Goal: Information Seeking & Learning: Check status

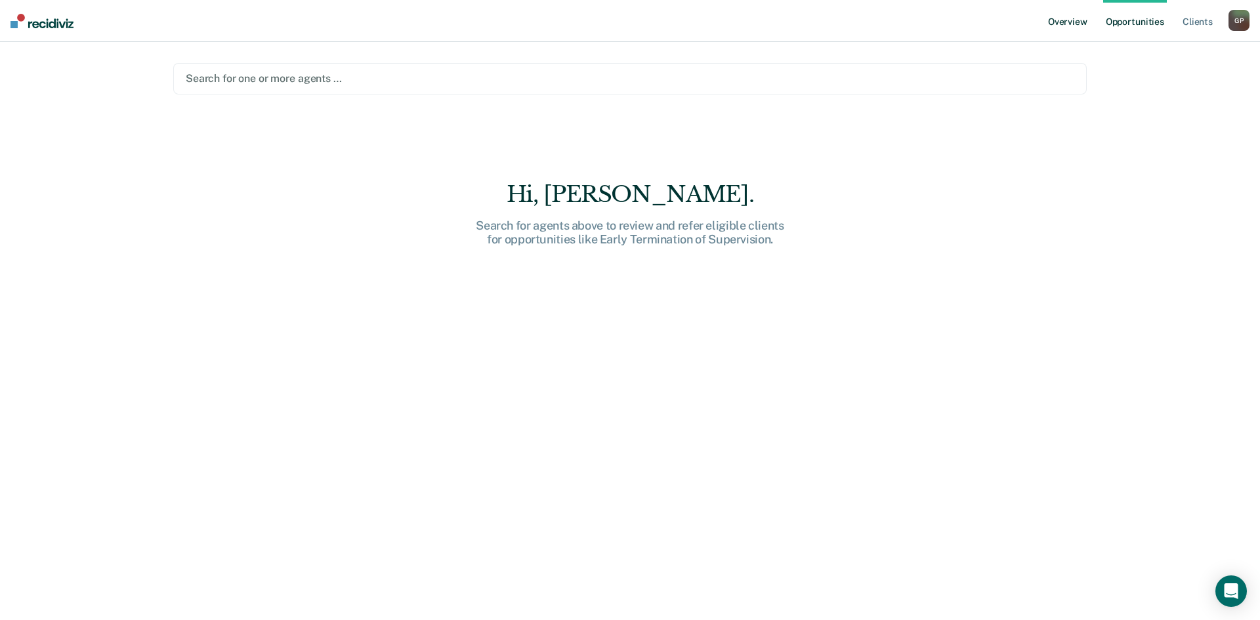
click at [1068, 19] on link "Overview" at bounding box center [1067, 21] width 45 height 42
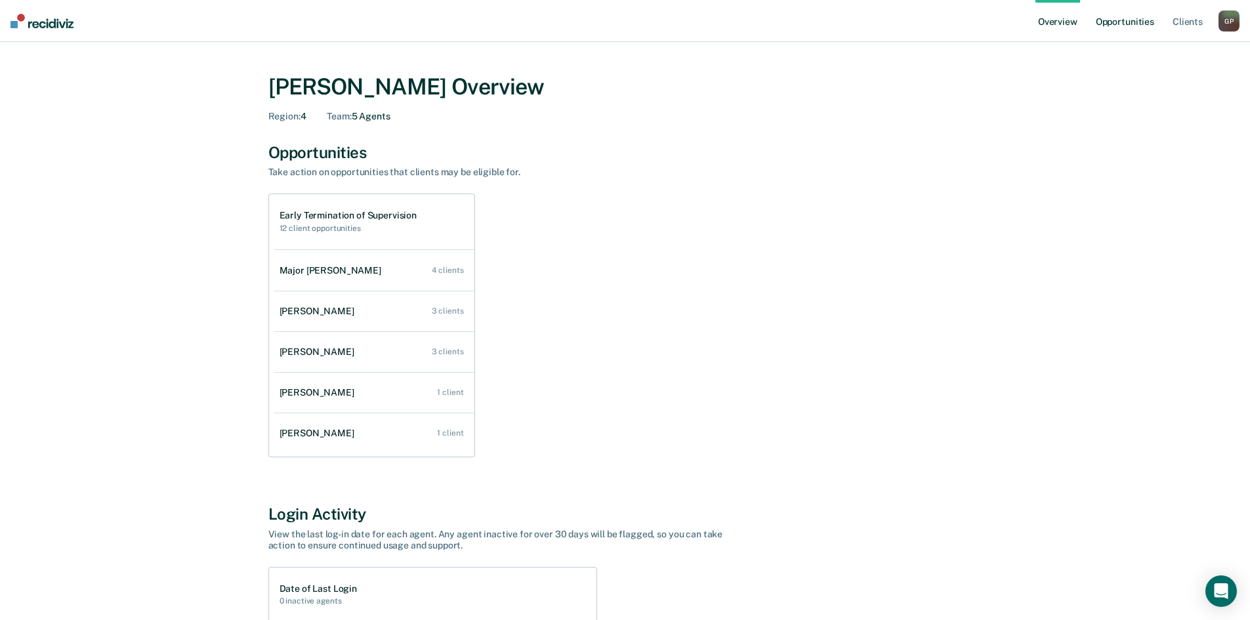
click at [1120, 25] on link "Opportunities" at bounding box center [1125, 21] width 64 height 42
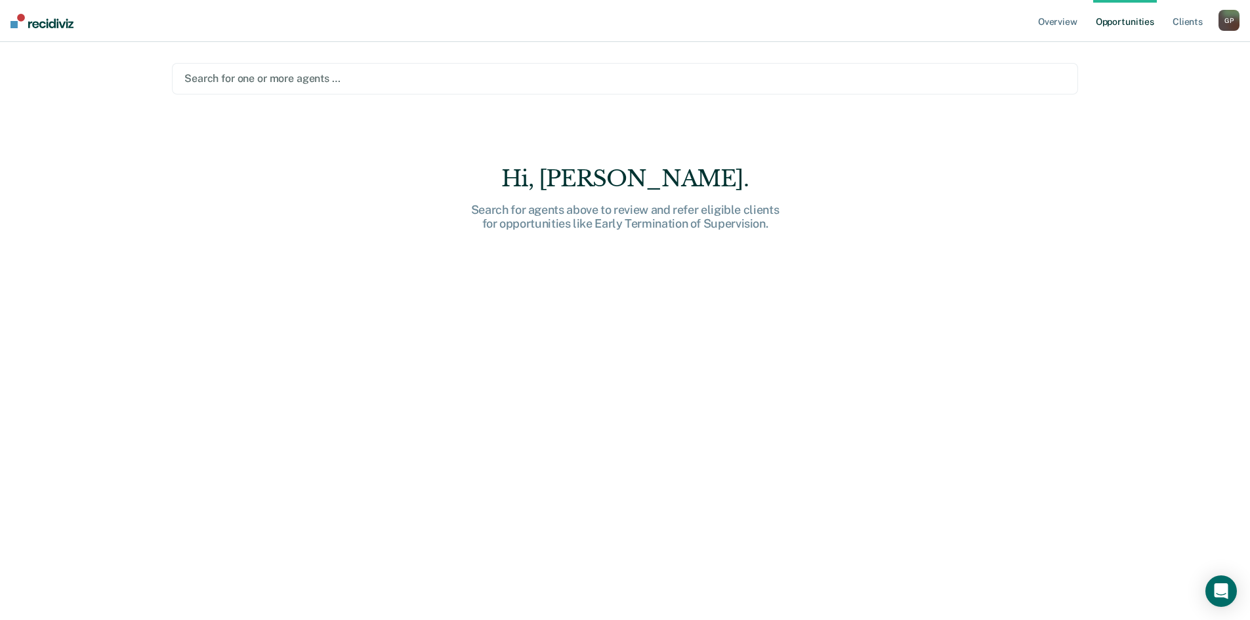
click at [443, 76] on div at bounding box center [624, 78] width 881 height 15
click at [323, 73] on div at bounding box center [624, 78] width 881 height 15
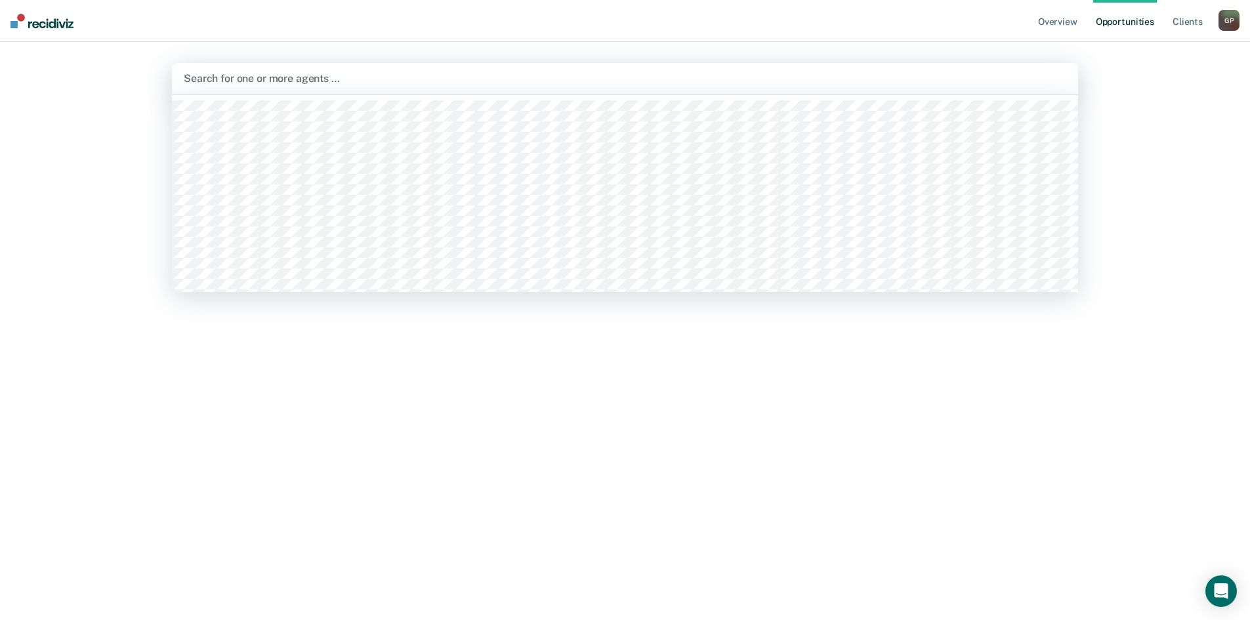
click at [350, 85] on div at bounding box center [625, 78] width 883 height 15
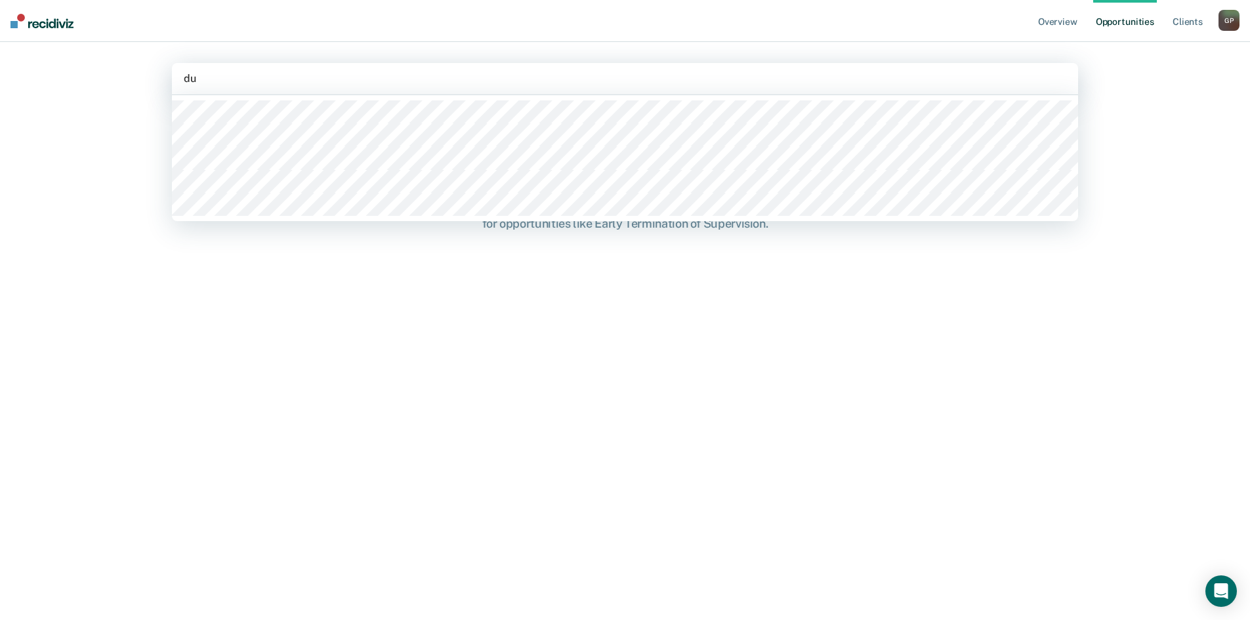
type input "dur"
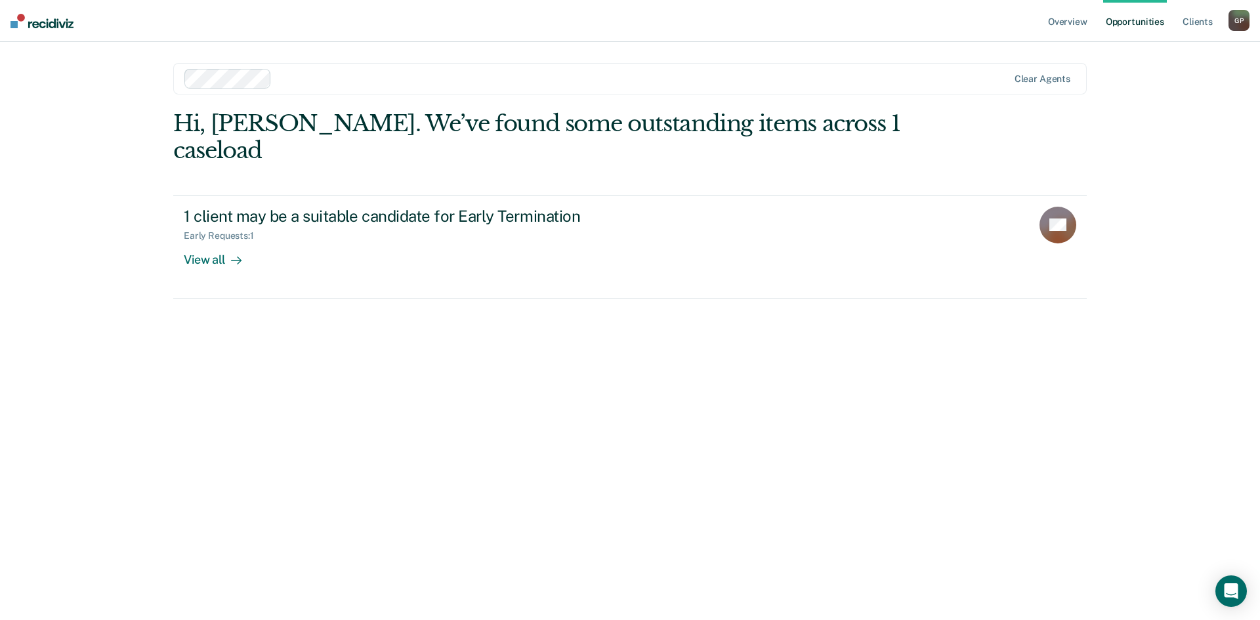
click at [331, 79] on div at bounding box center [642, 78] width 730 height 15
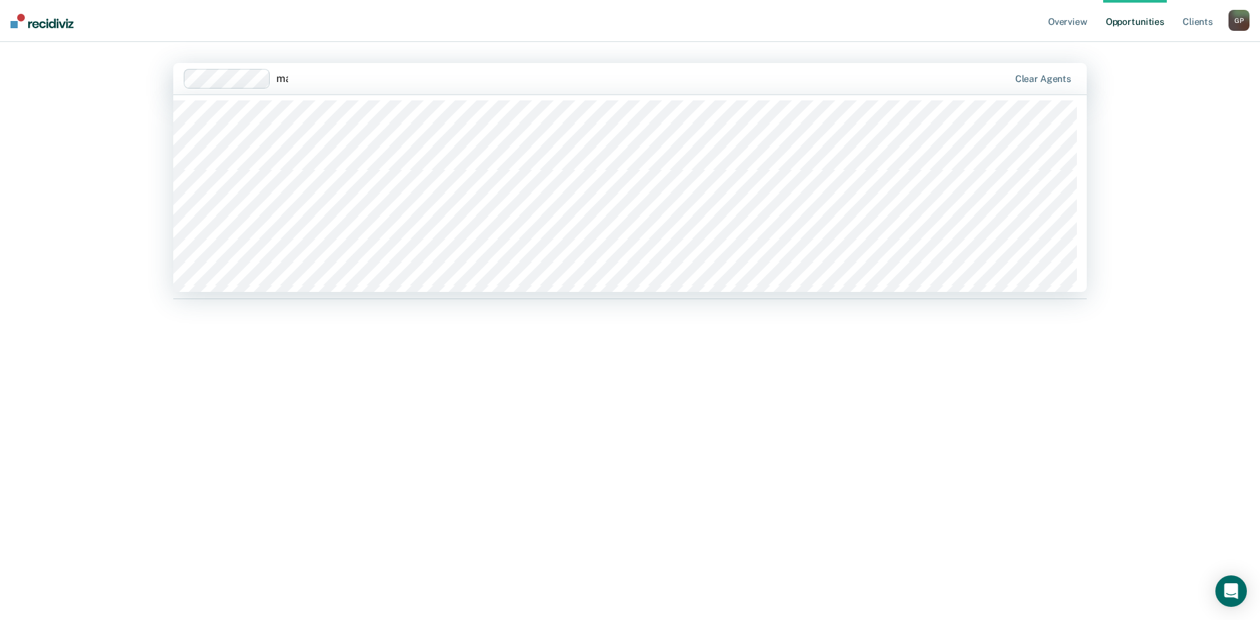
type input "maj"
click at [425, 81] on div at bounding box center [686, 78] width 644 height 15
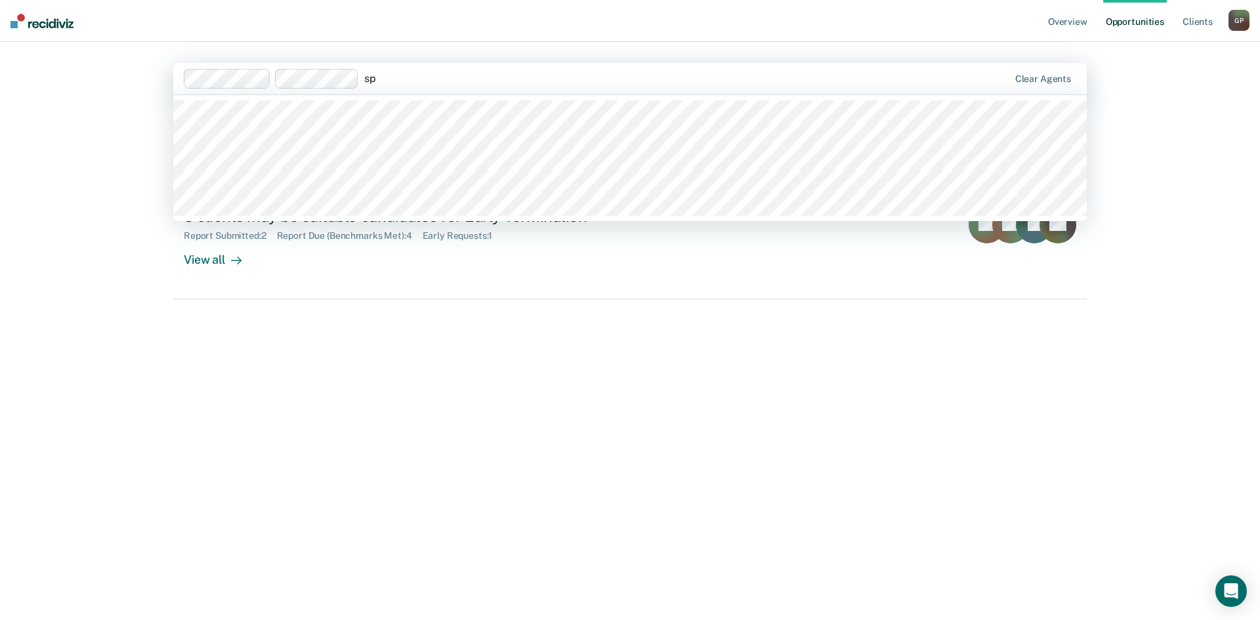
type input "spo"
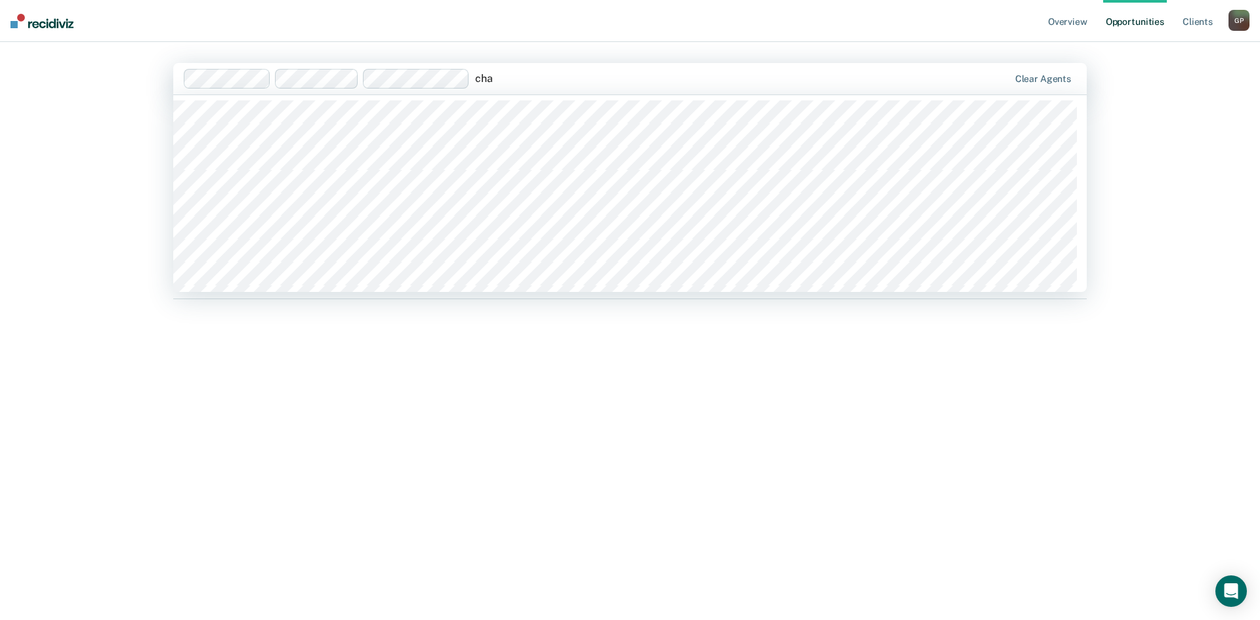
type input "[PERSON_NAME]"
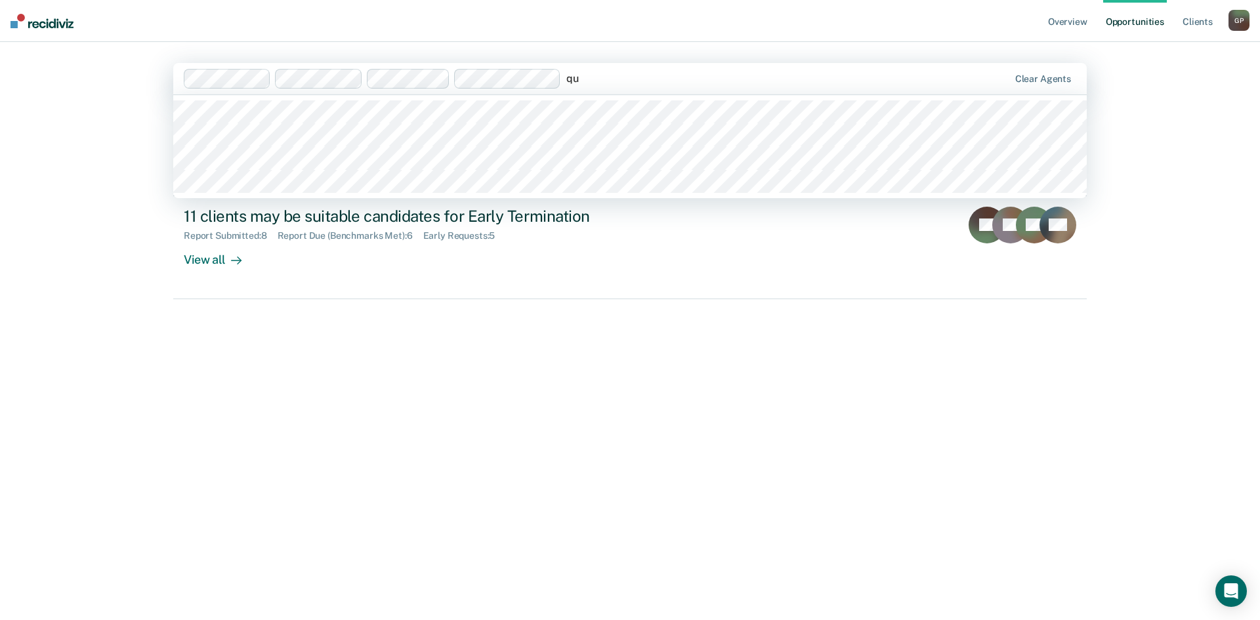
type input "qui"
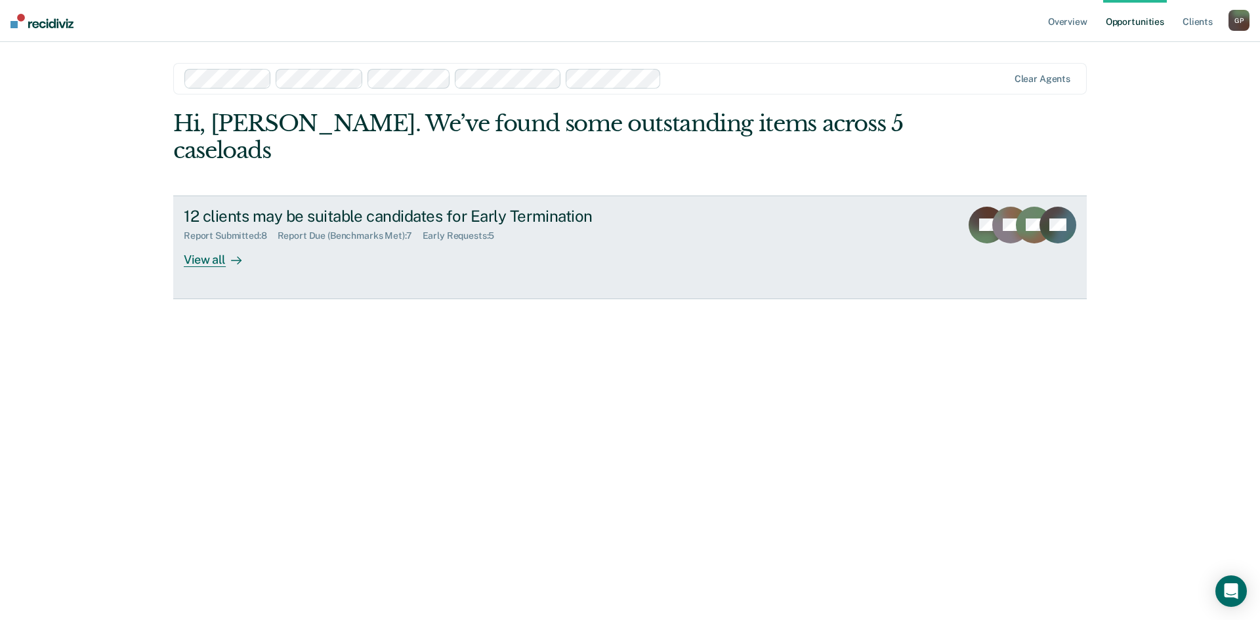
click at [219, 241] on div "View all" at bounding box center [220, 254] width 73 height 26
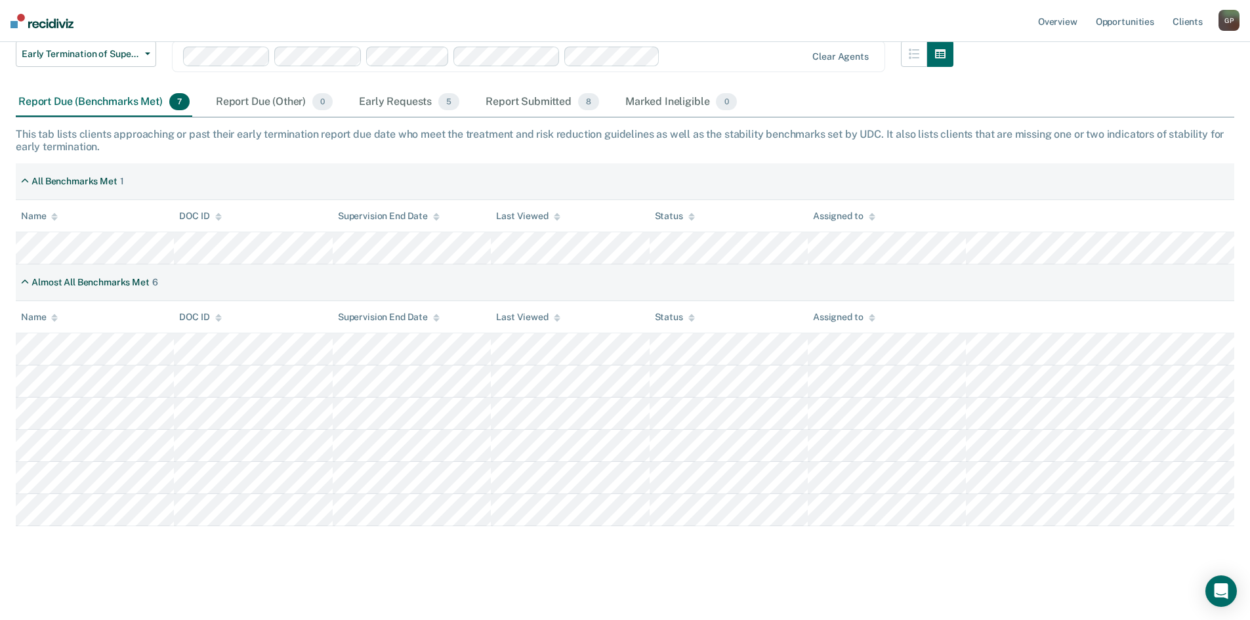
scroll to position [136, 0]
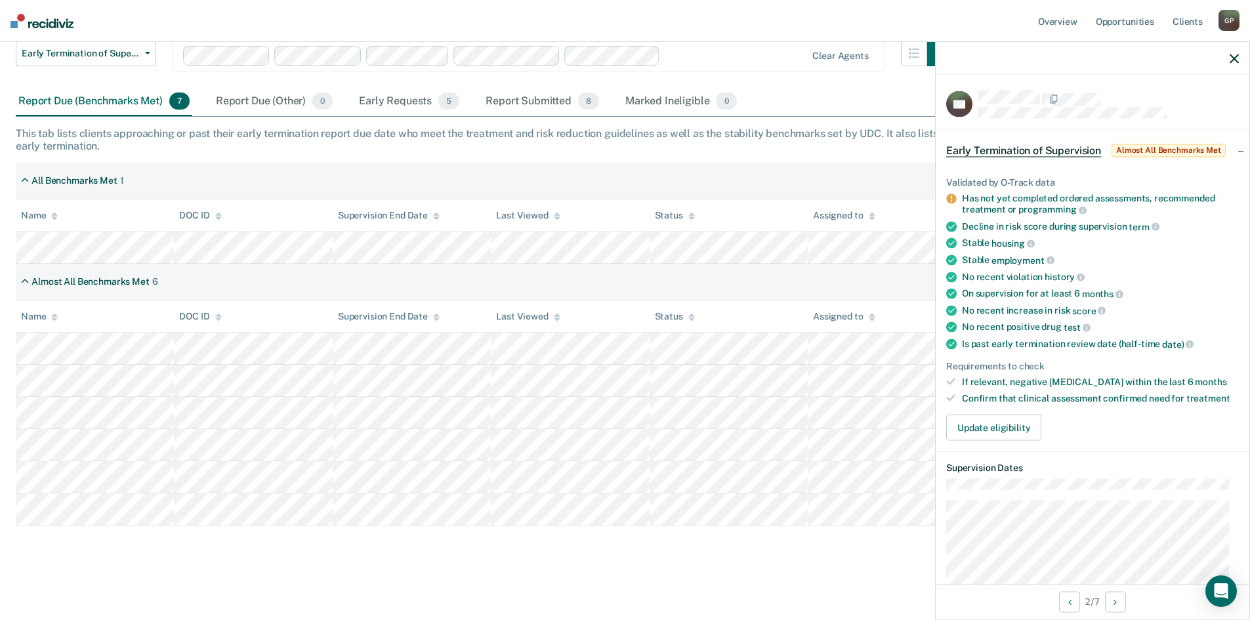
drag, startPoint x: 1060, startPoint y: 211, endPoint x: 948, endPoint y: 204, distance: 112.4
click at [948, 204] on li "Has not yet completed ordered assessments, recommended treatment or programming" at bounding box center [1092, 204] width 293 height 22
click at [1232, 62] on icon "button" at bounding box center [1234, 58] width 9 height 9
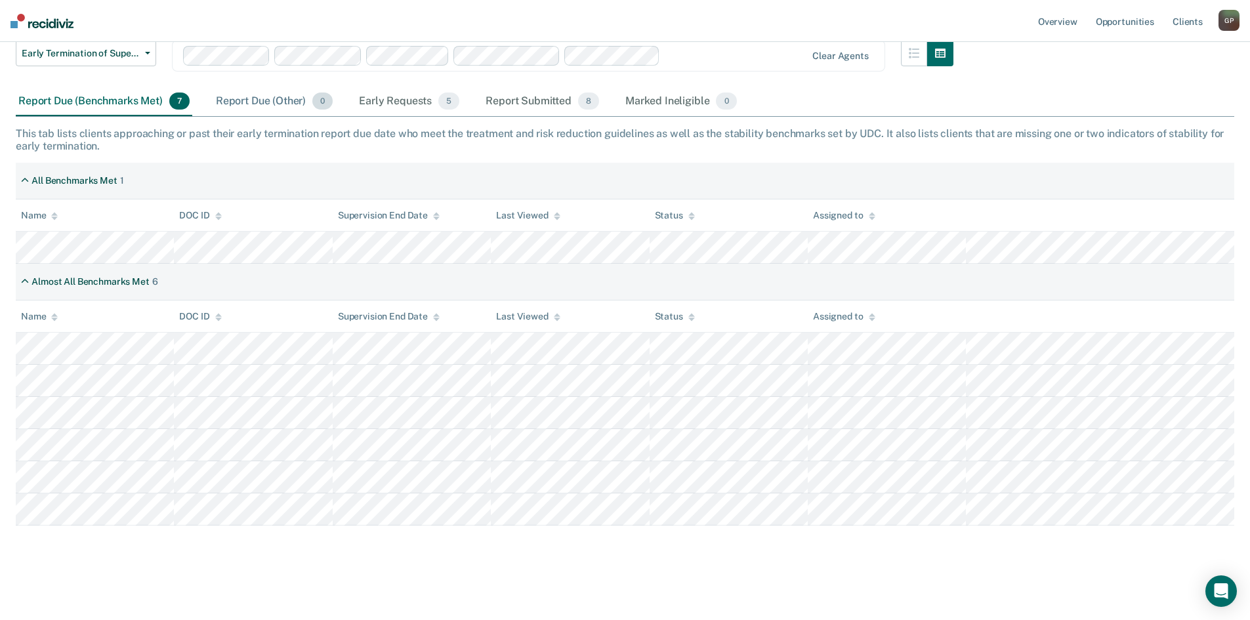
click at [264, 102] on div "Report Due (Other) 0" at bounding box center [274, 101] width 122 height 29
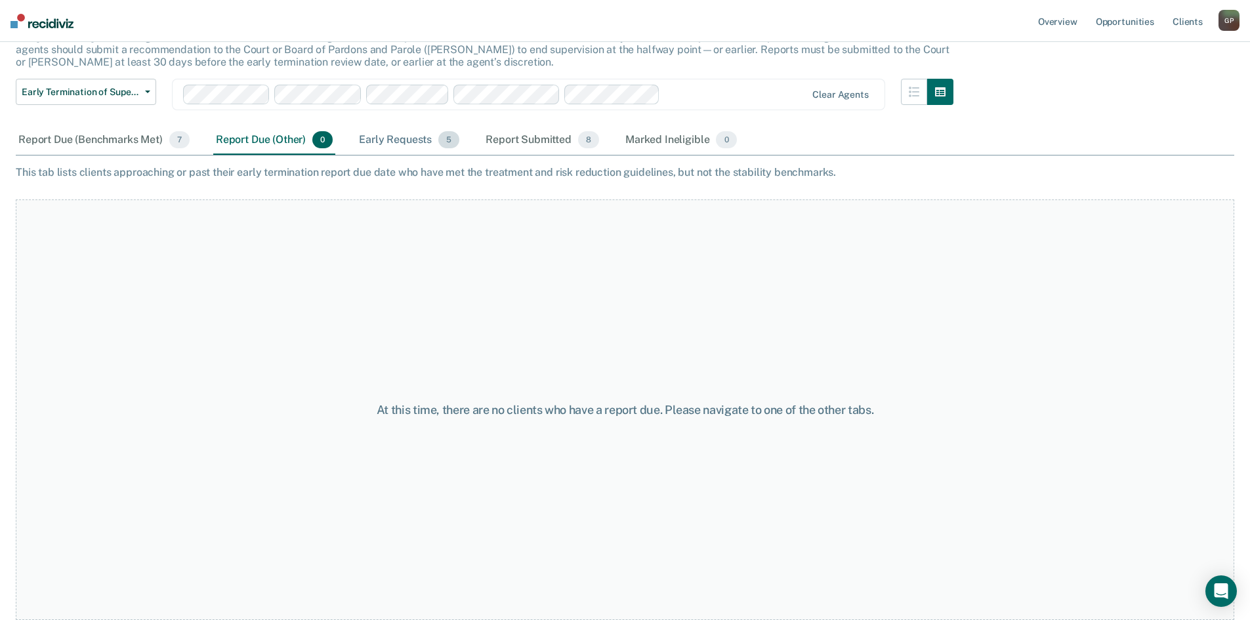
click at [411, 147] on div "Early Requests 5" at bounding box center [409, 140] width 106 height 29
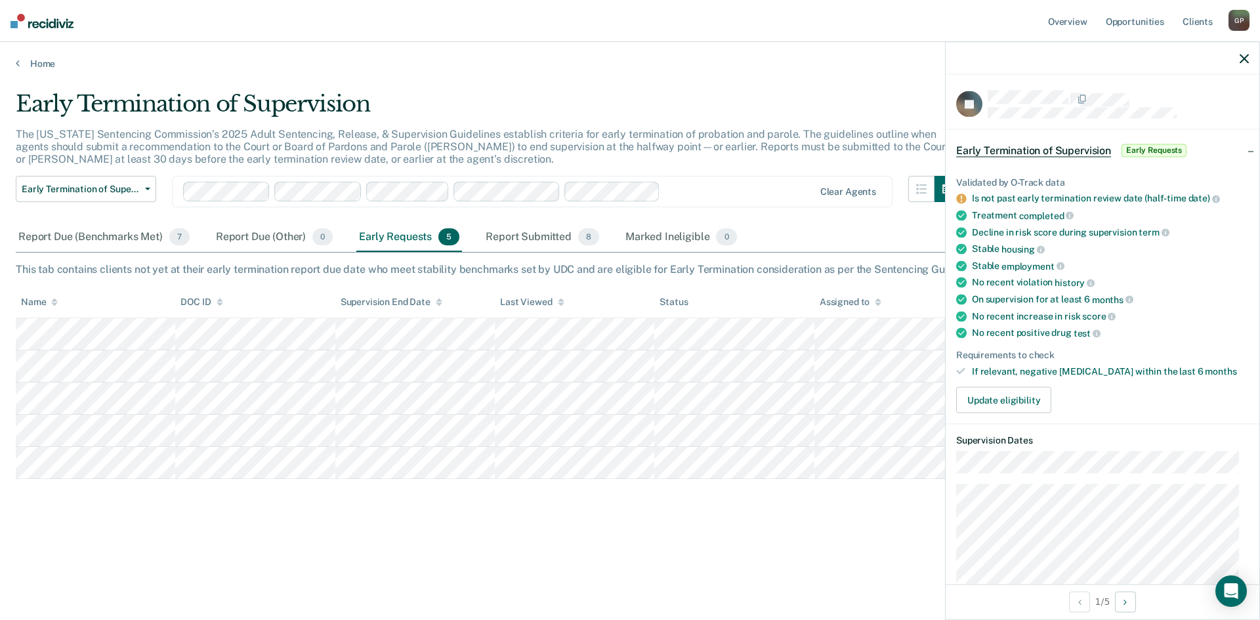
click at [695, 534] on div "Early Termination of Supervision The [US_STATE] Sentencing Commission’s 2025 Ad…" at bounding box center [630, 327] width 1228 height 473
click at [775, 543] on div "Early Termination of Supervision The [US_STATE] Sentencing Commission’s 2025 Ad…" at bounding box center [630, 327] width 1228 height 473
click at [1243, 56] on icon "button" at bounding box center [1244, 58] width 9 height 9
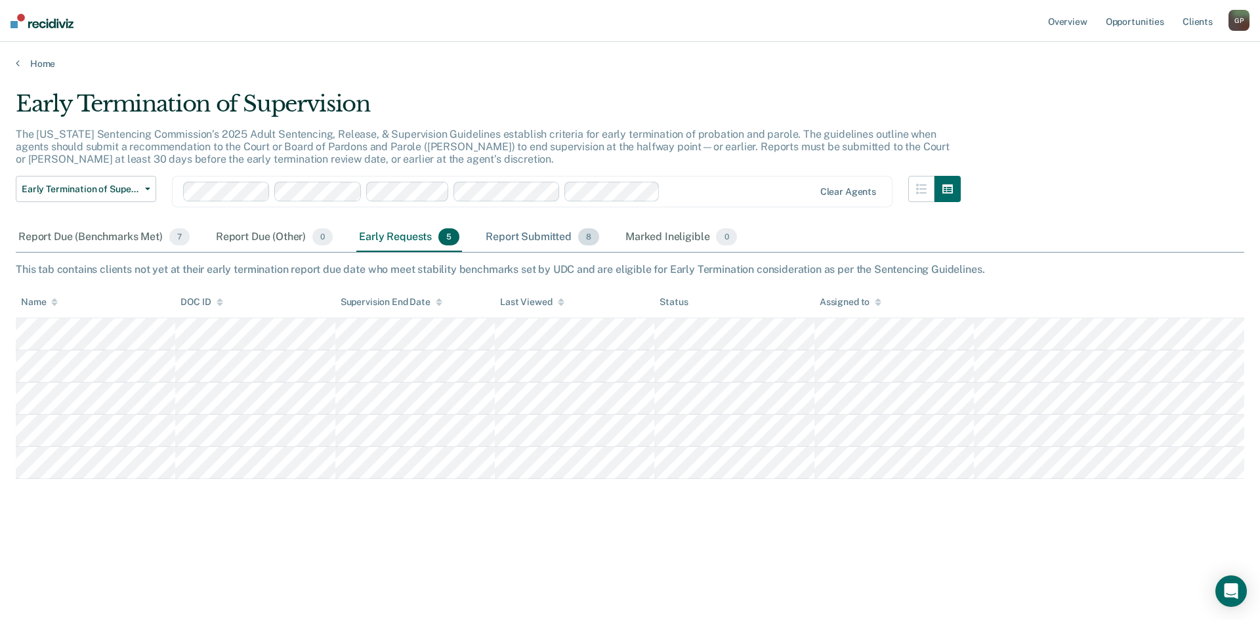
click at [525, 235] on div "Report Submitted 8" at bounding box center [542, 237] width 119 height 29
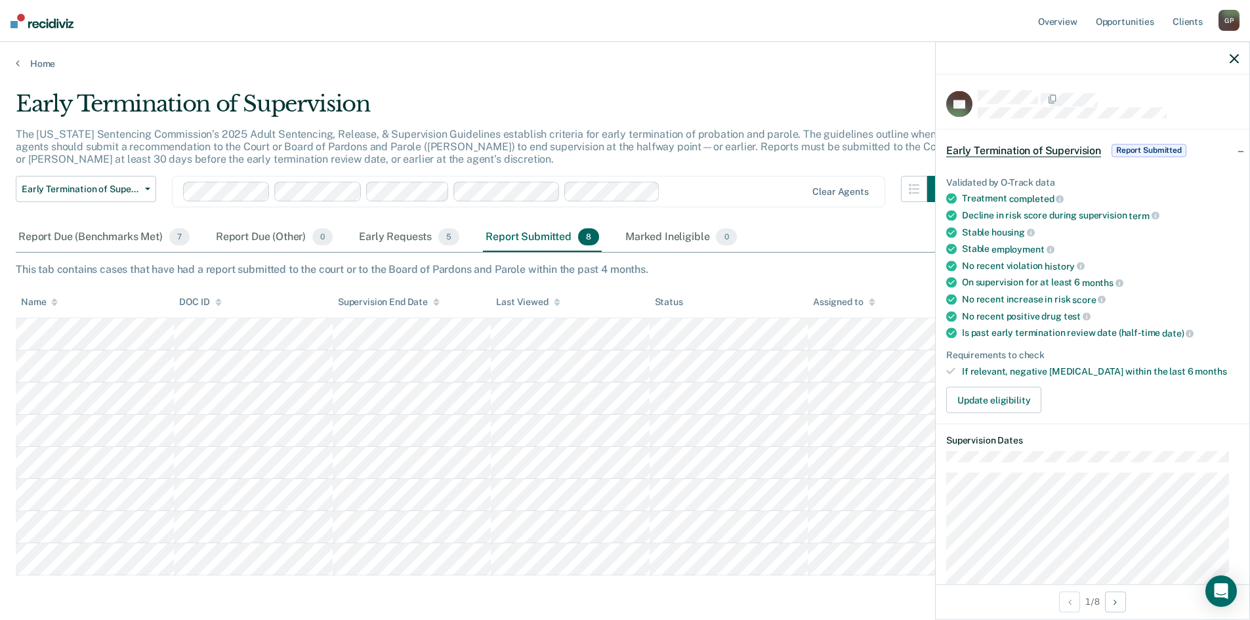
click at [1233, 52] on button "button" at bounding box center [1234, 57] width 9 height 11
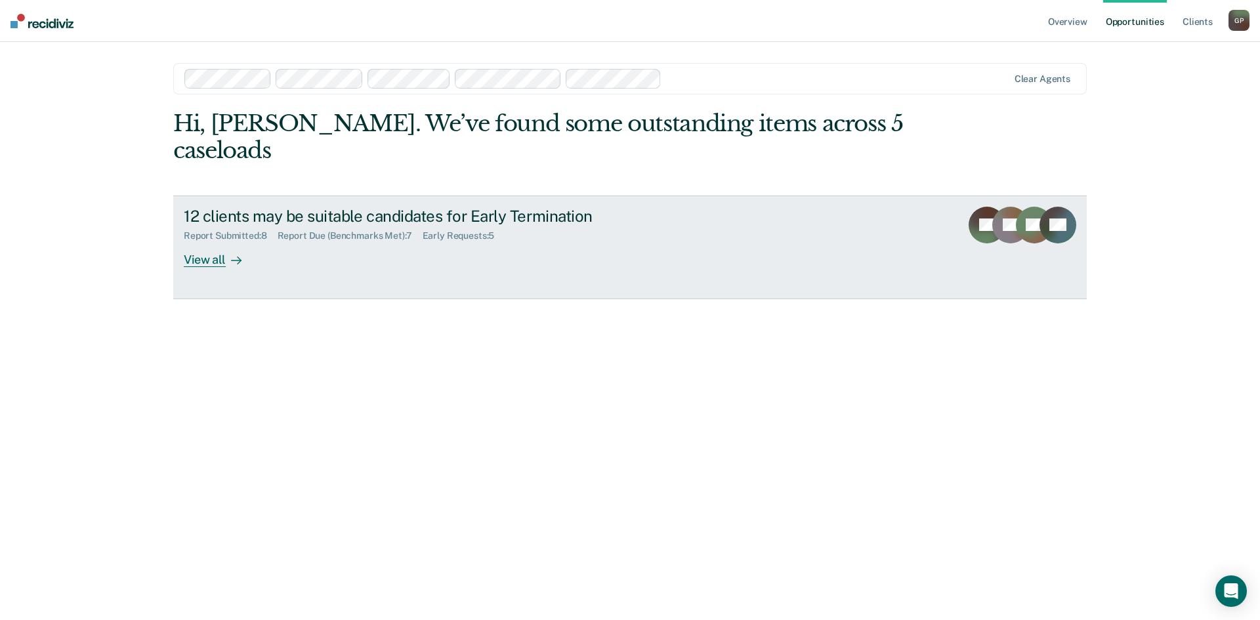
click at [213, 241] on div "View all" at bounding box center [220, 254] width 73 height 26
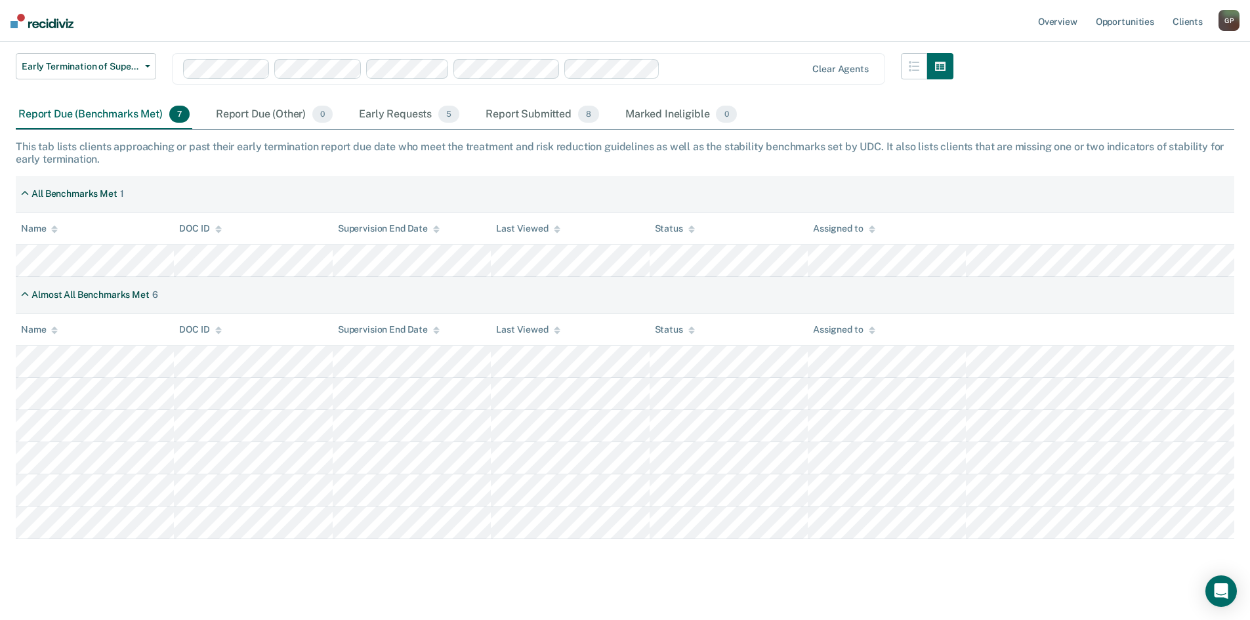
scroll to position [131, 0]
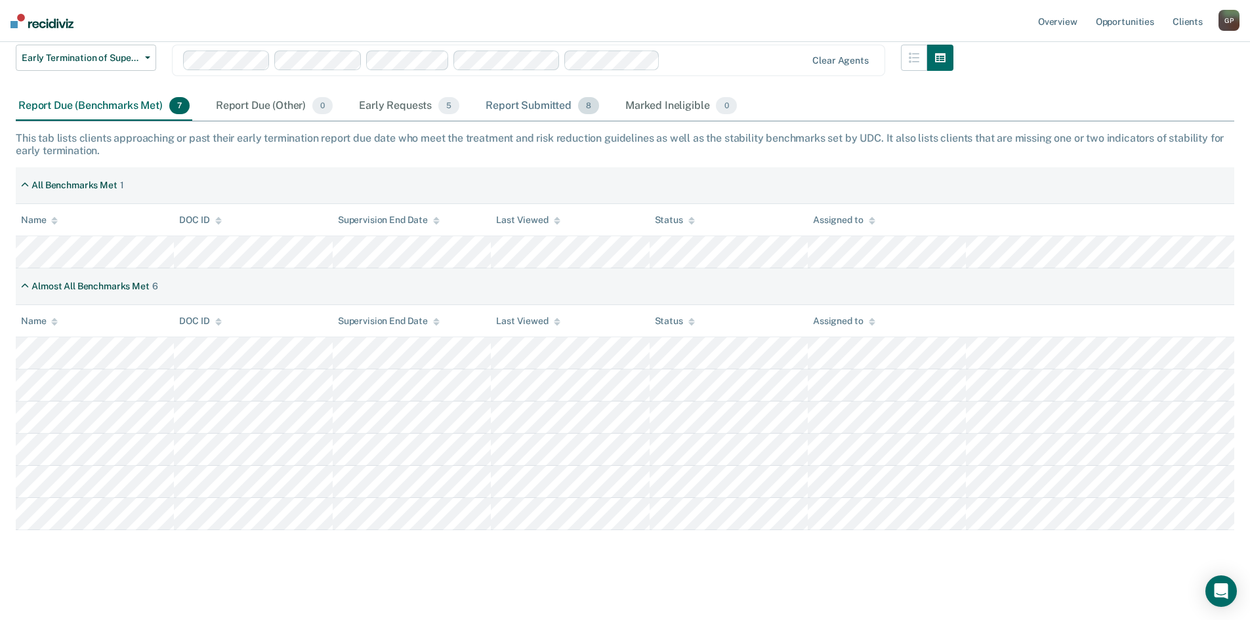
click at [513, 104] on div "Report Submitted 8" at bounding box center [542, 106] width 119 height 29
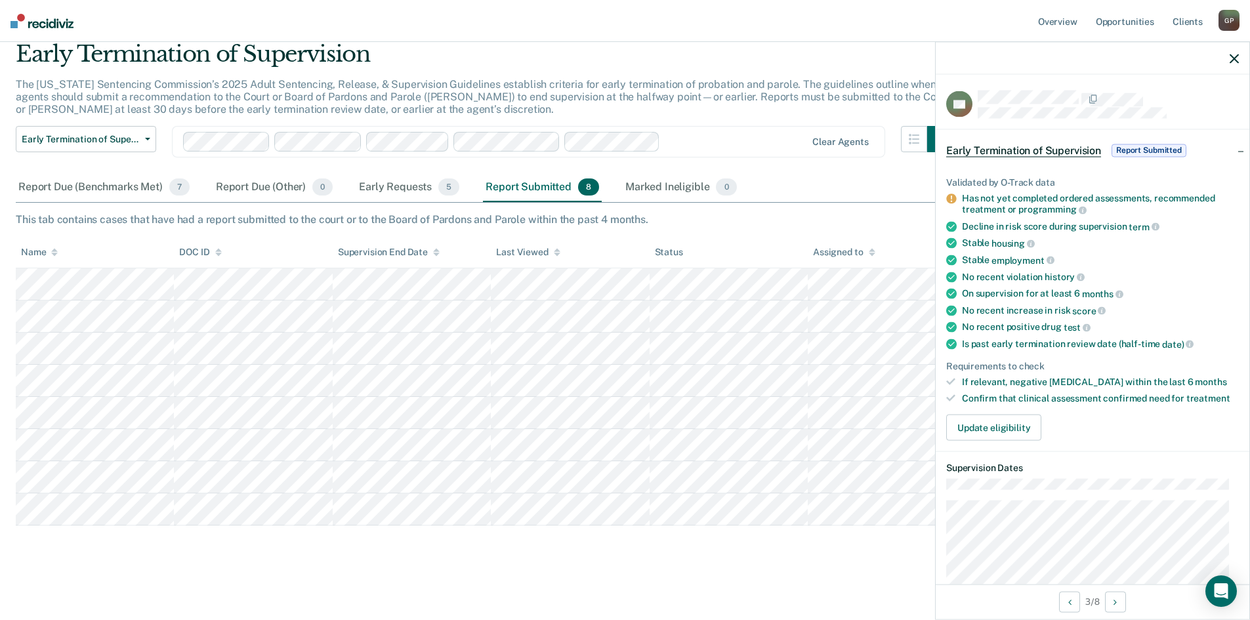
click at [1237, 58] on icon "button" at bounding box center [1234, 58] width 9 height 9
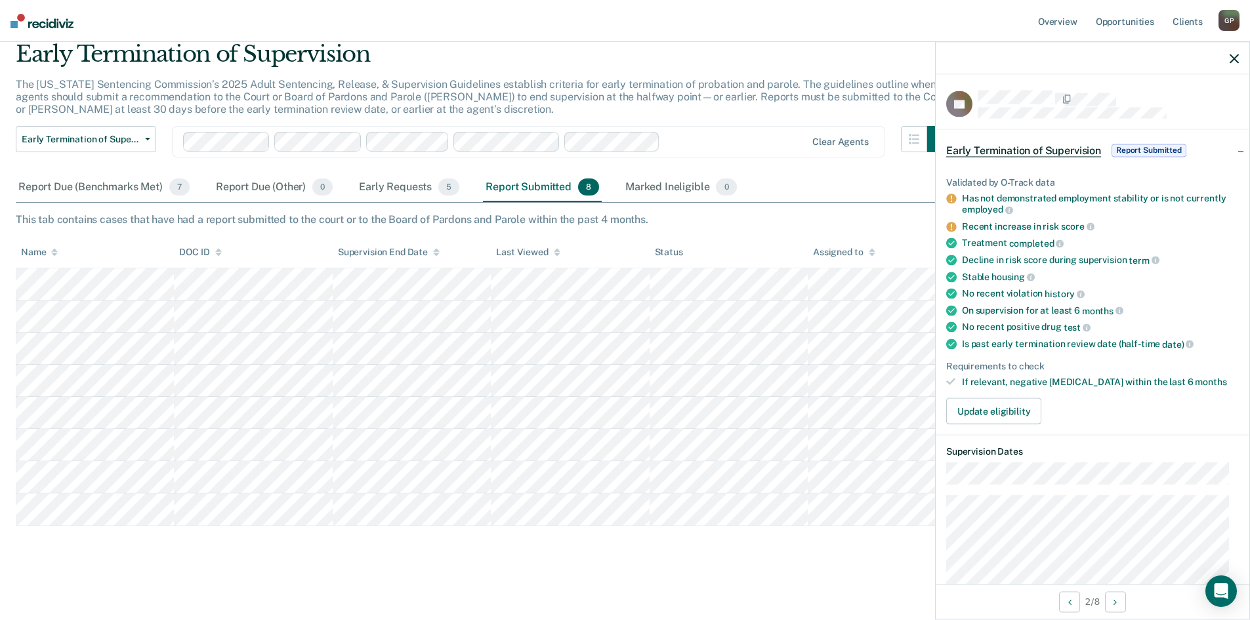
click at [1234, 55] on icon "button" at bounding box center [1234, 58] width 9 height 9
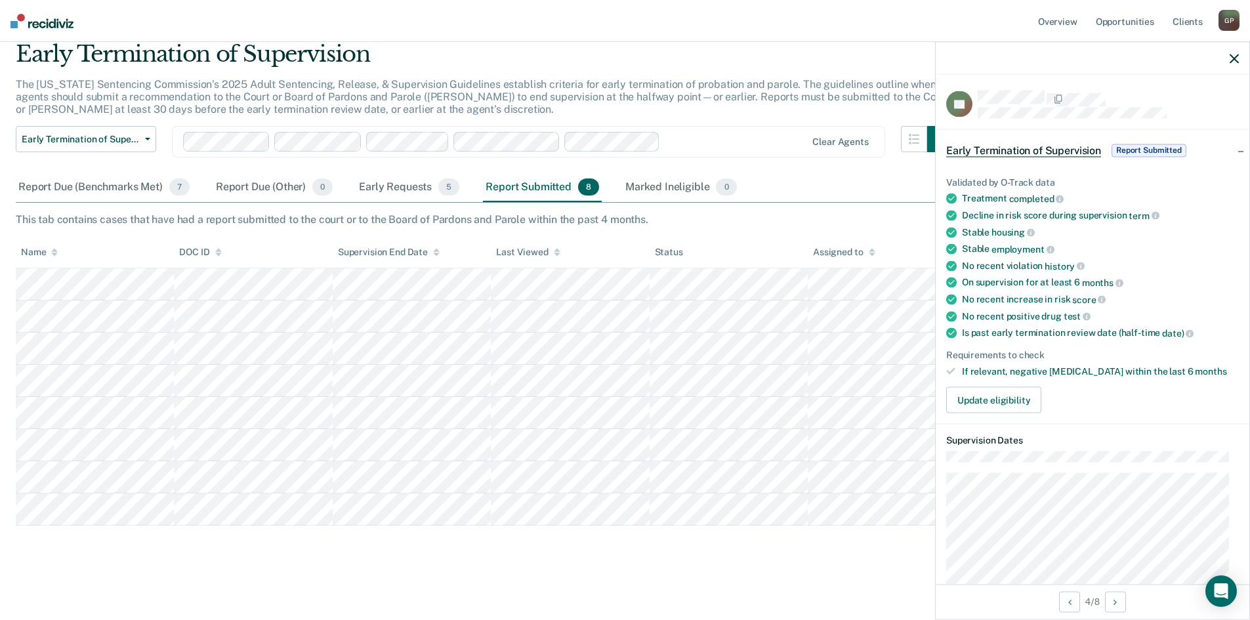
click at [1233, 59] on icon "button" at bounding box center [1234, 58] width 9 height 9
click at [1236, 59] on icon "button" at bounding box center [1234, 58] width 9 height 9
click at [1231, 56] on icon "button" at bounding box center [1234, 58] width 9 height 9
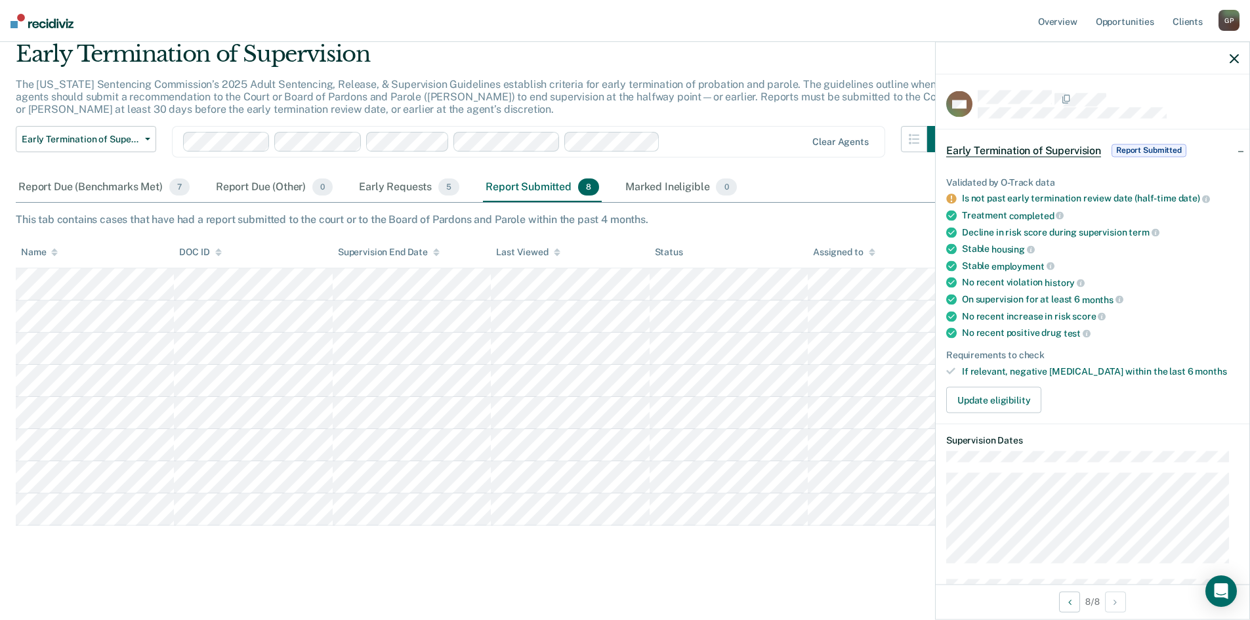
click at [1237, 62] on icon "button" at bounding box center [1234, 58] width 9 height 9
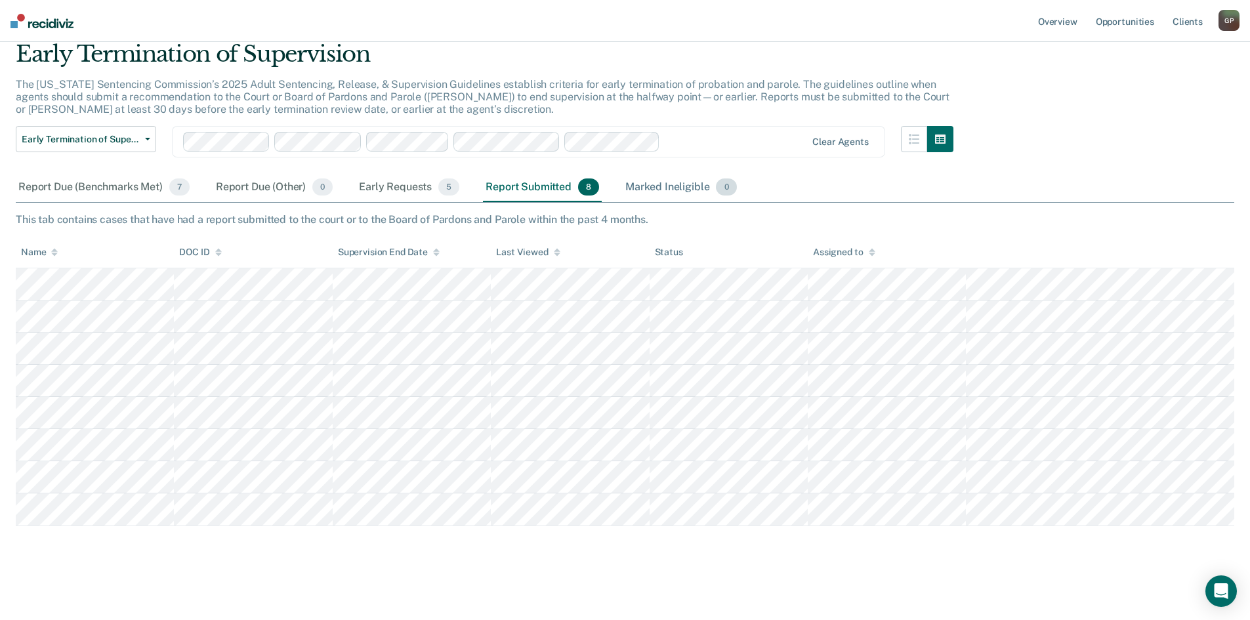
click at [678, 186] on div "Marked Ineligible 0" at bounding box center [681, 187] width 117 height 29
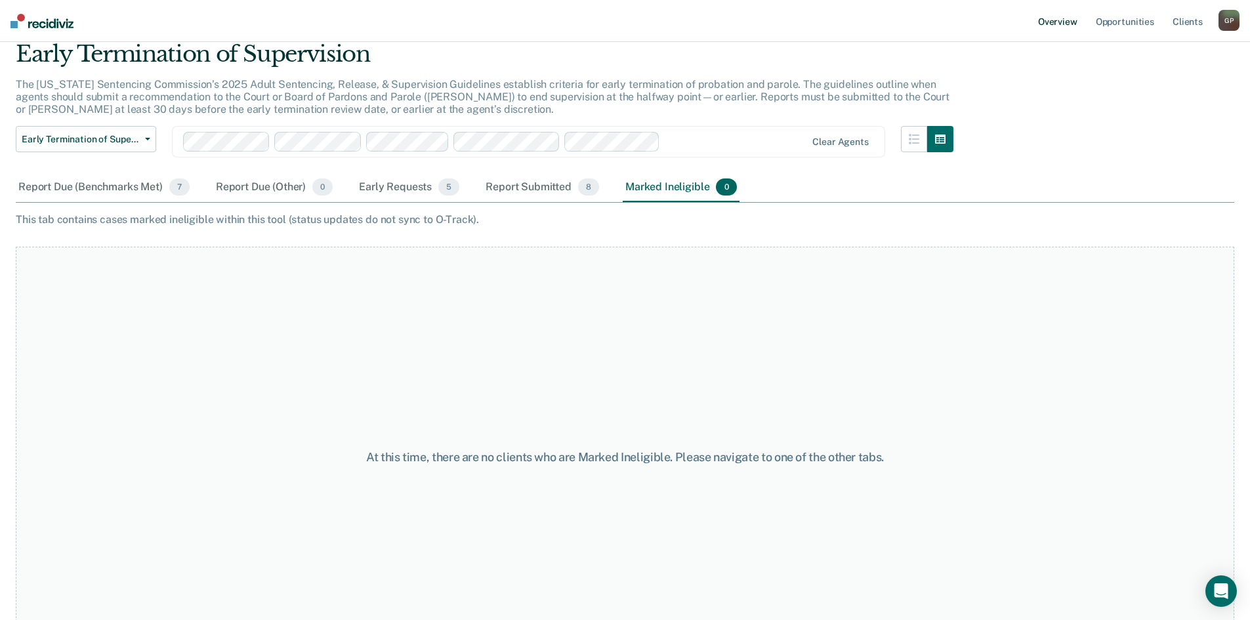
click at [1049, 16] on link "Overview" at bounding box center [1058, 21] width 45 height 42
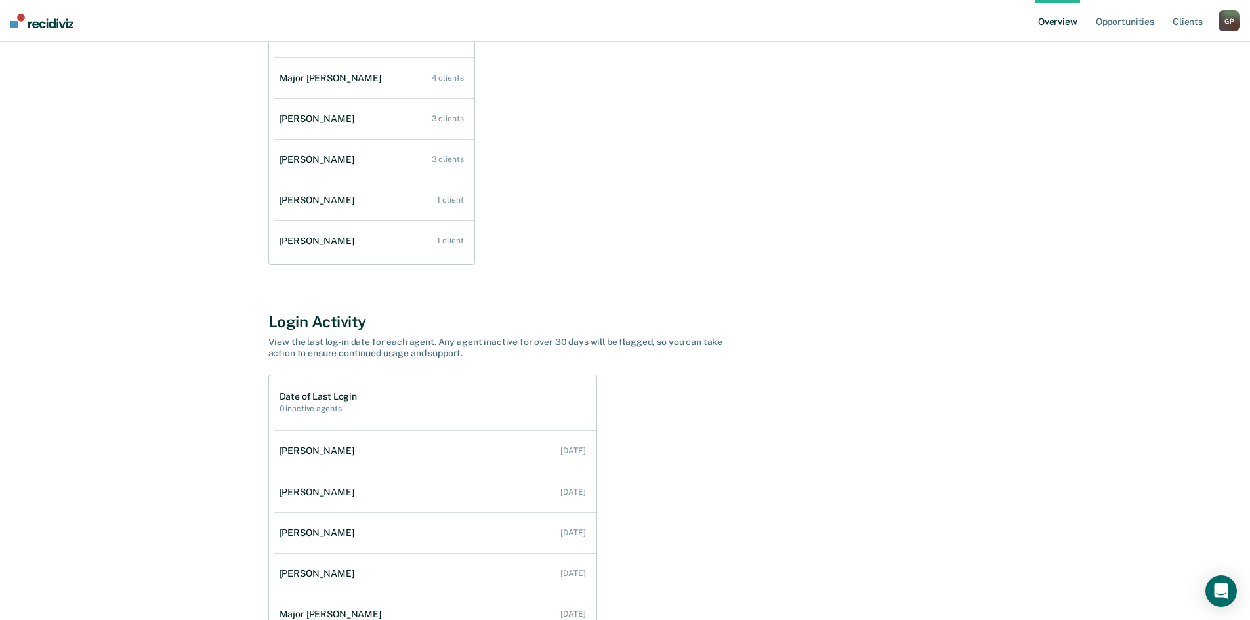
scroll to position [279, 0]
